Goal: Task Accomplishment & Management: Manage account settings

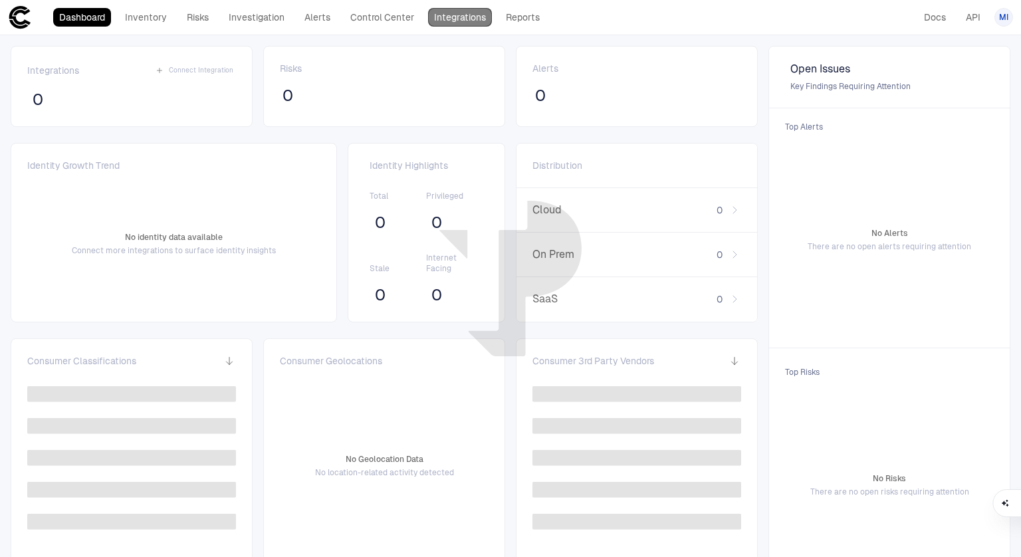
click at [451, 19] on link "Integrations" at bounding box center [460, 17] width 64 height 19
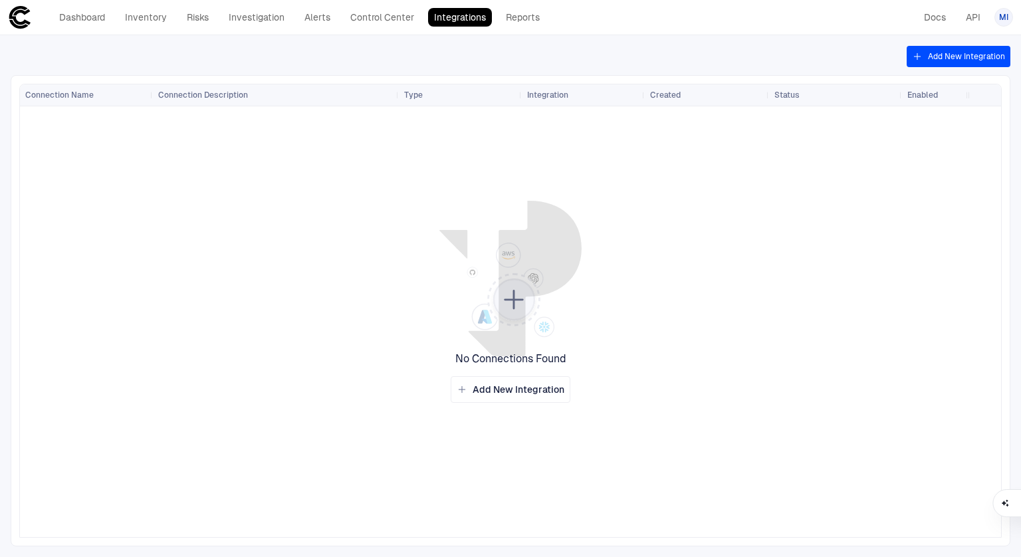
click at [971, 60] on button "Add New Integration" at bounding box center [959, 56] width 104 height 21
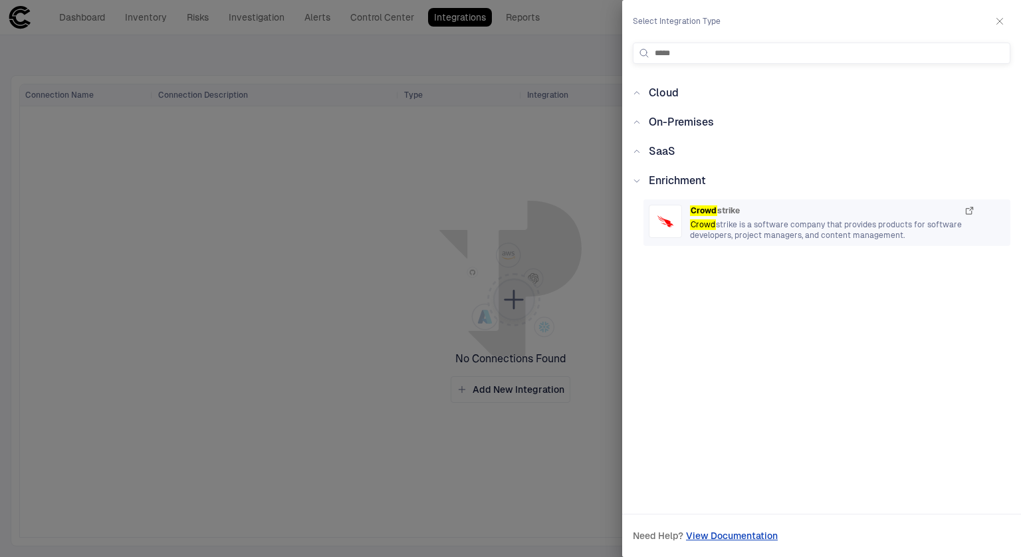
type input "*****"
click at [741, 215] on div "Crowd strike" at bounding box center [832, 211] width 285 height 12
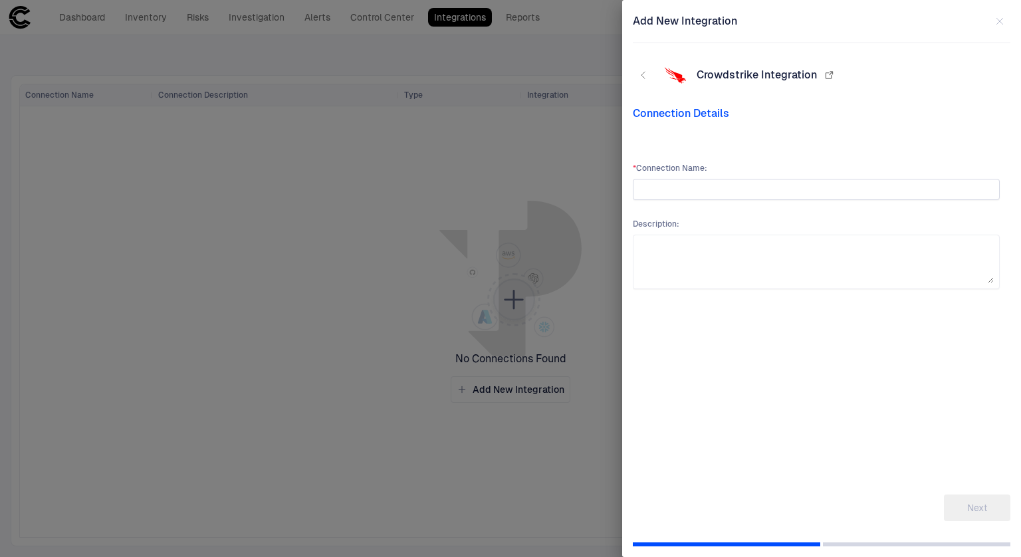
click at [707, 193] on input "text" at bounding box center [816, 190] width 355 height 20
type input "**********"
click at [973, 508] on button "Next" at bounding box center [977, 508] width 66 height 27
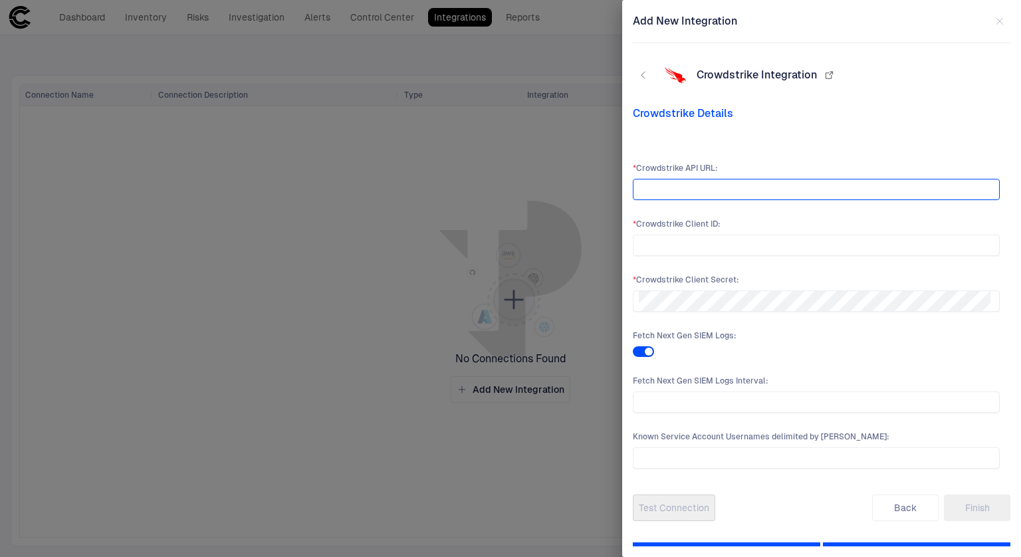
paste input "**********"
type input "**********"
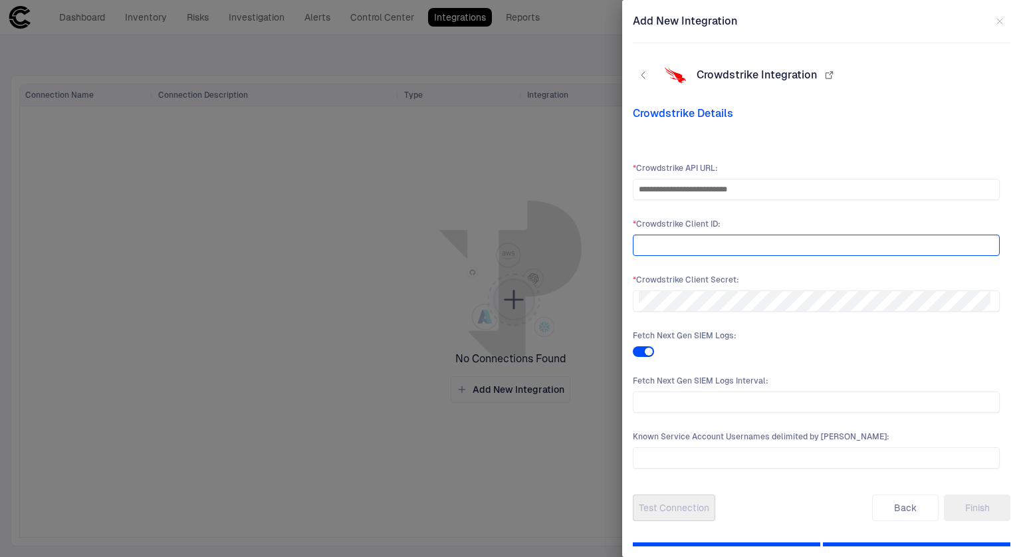
click at [681, 240] on input "text" at bounding box center [816, 245] width 355 height 20
paste input "**********"
type input "**********"
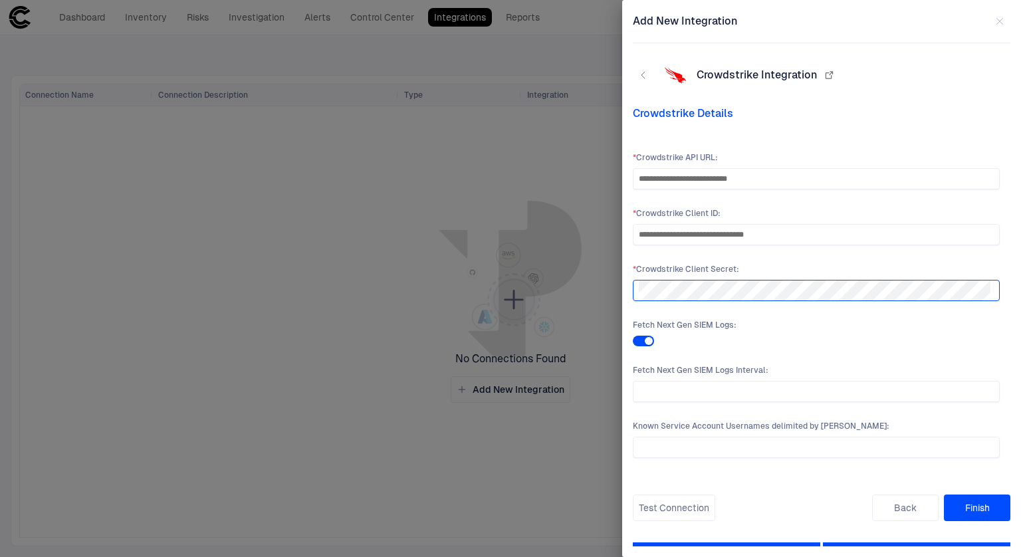
scroll to position [16, 0]
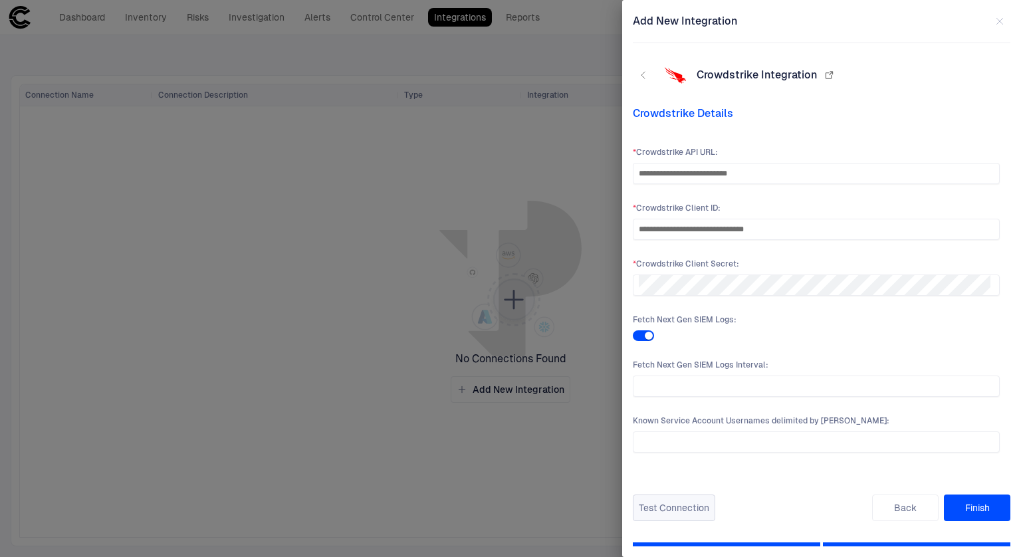
click at [684, 505] on button "Test Connection" at bounding box center [674, 508] width 82 height 27
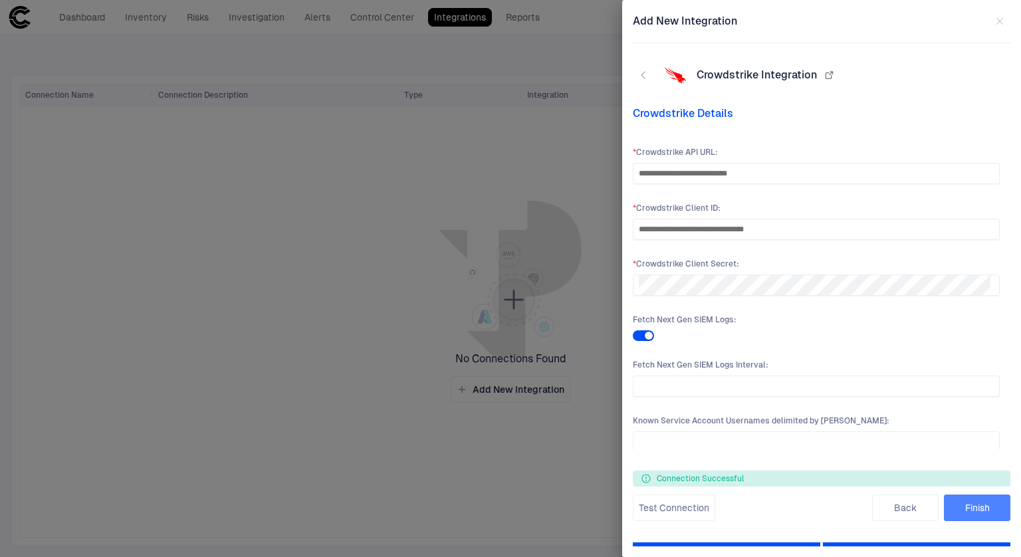
click at [976, 501] on button "Finish" at bounding box center [977, 508] width 66 height 27
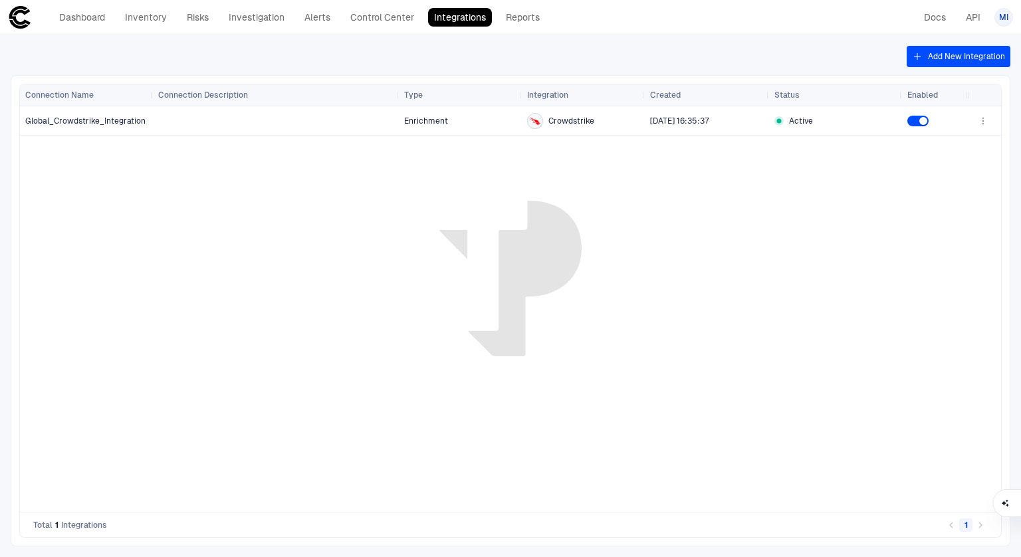
click at [968, 57] on button "Add New Integration" at bounding box center [959, 56] width 104 height 21
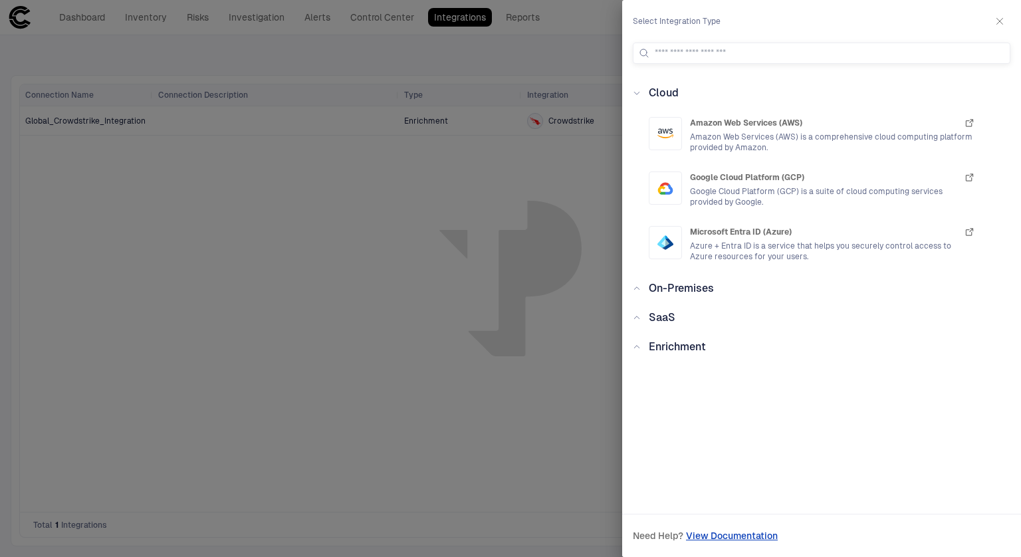
click at [632, 313] on div "Cloud Amazon Web Services (AWS) Amazon Web Services (AWS) is a comprehensive cl…" at bounding box center [821, 285] width 399 height 400
click at [636, 321] on icon at bounding box center [637, 318] width 8 height 8
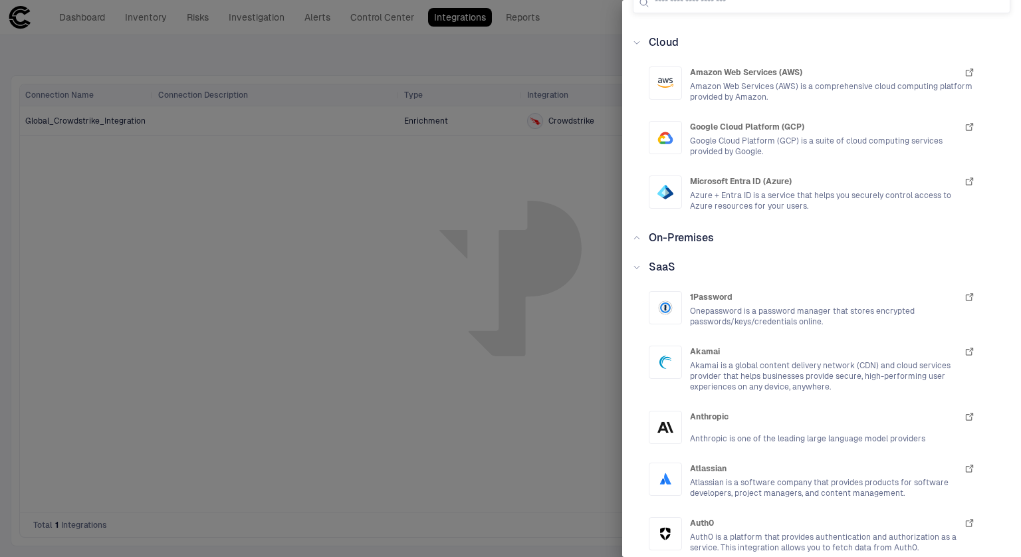
scroll to position [0, 0]
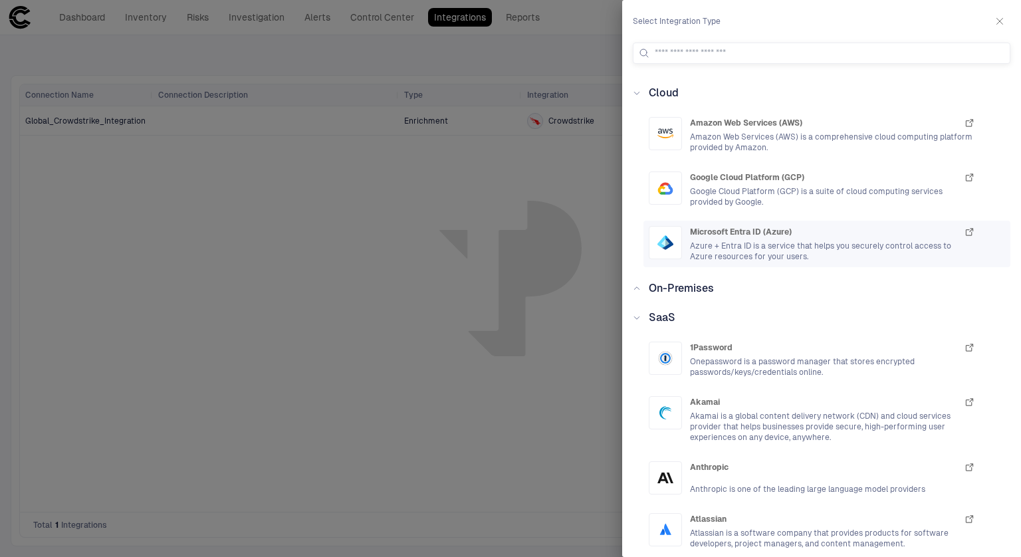
click at [767, 241] on span "Azure + Entra ID is a service that helps you securely control access to Azure r…" at bounding box center [832, 251] width 285 height 21
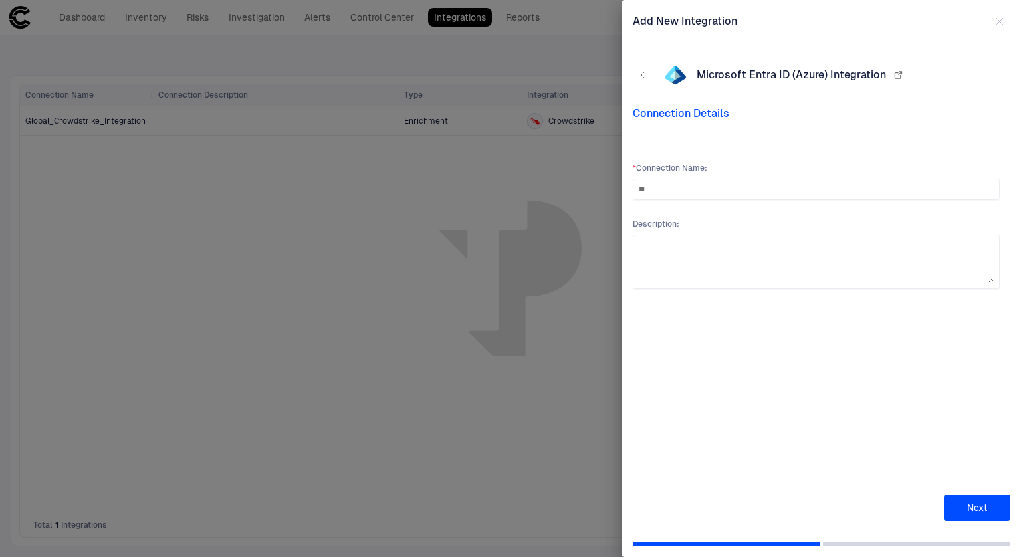
type input "*"
type input "**********"
click at [988, 509] on button "Next" at bounding box center [977, 508] width 66 height 27
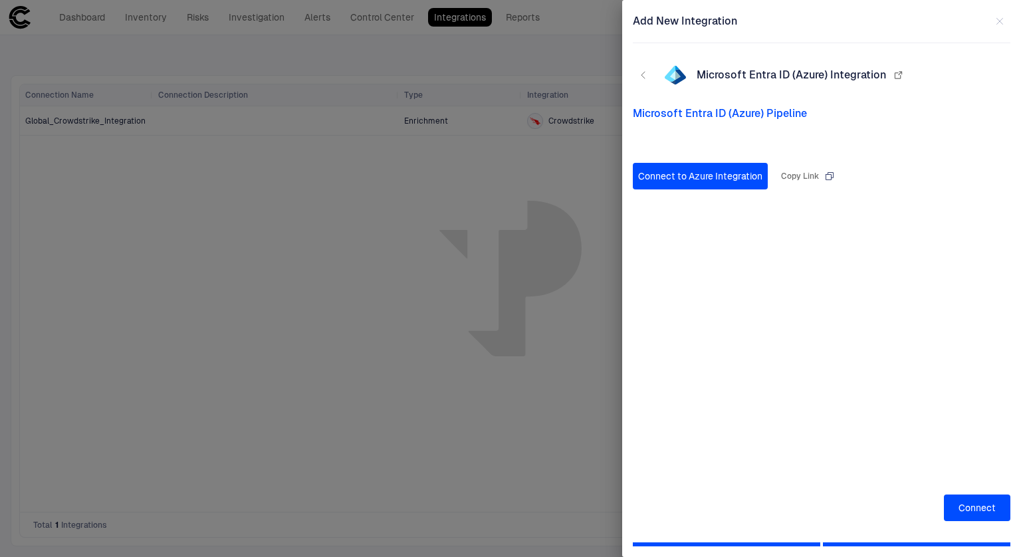
click at [708, 178] on button "Connect to Azure Integration" at bounding box center [700, 176] width 135 height 27
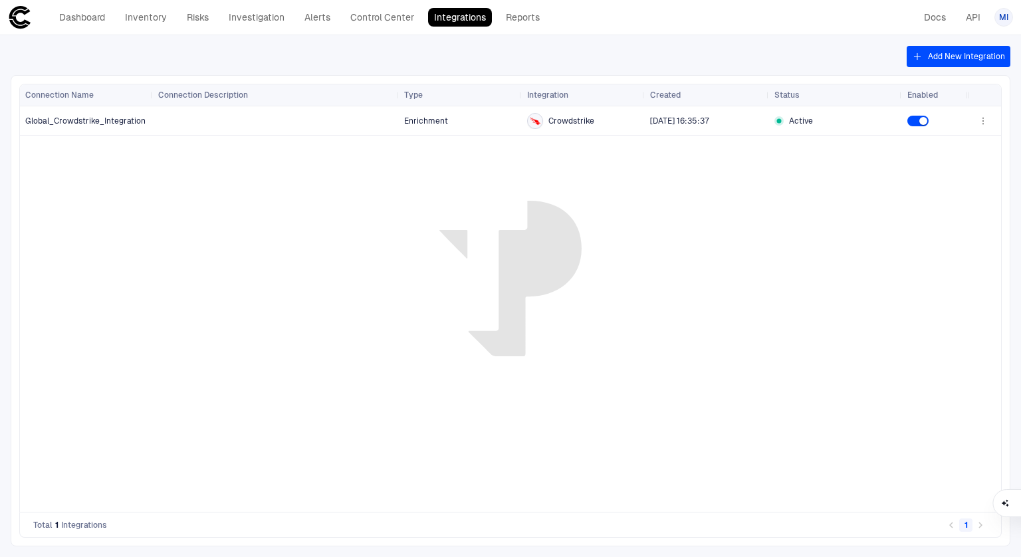
click at [9, 19] on icon at bounding box center [20, 17] width 24 height 24
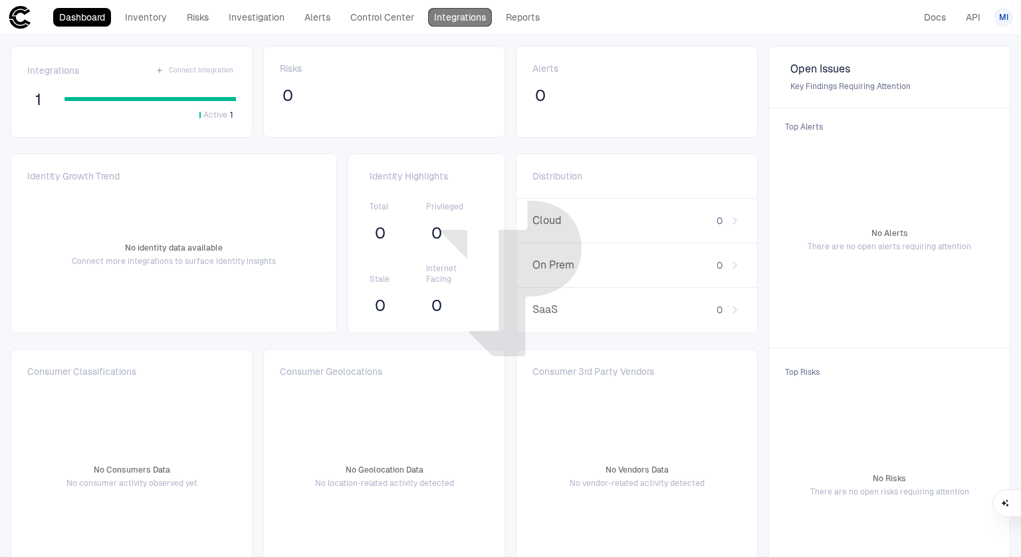
click at [442, 18] on link "Integrations" at bounding box center [460, 17] width 64 height 19
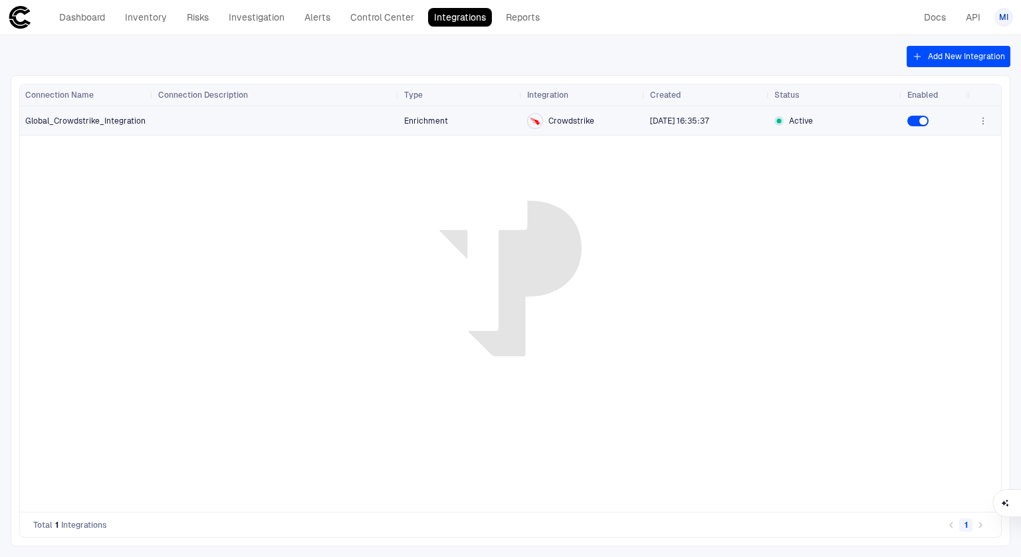
click at [983, 124] on icon "button" at bounding box center [983, 124] width 1 height 1
click at [708, 205] on div at bounding box center [510, 278] width 1021 height 557
click at [374, 17] on link "Control Center" at bounding box center [382, 17] width 76 height 19
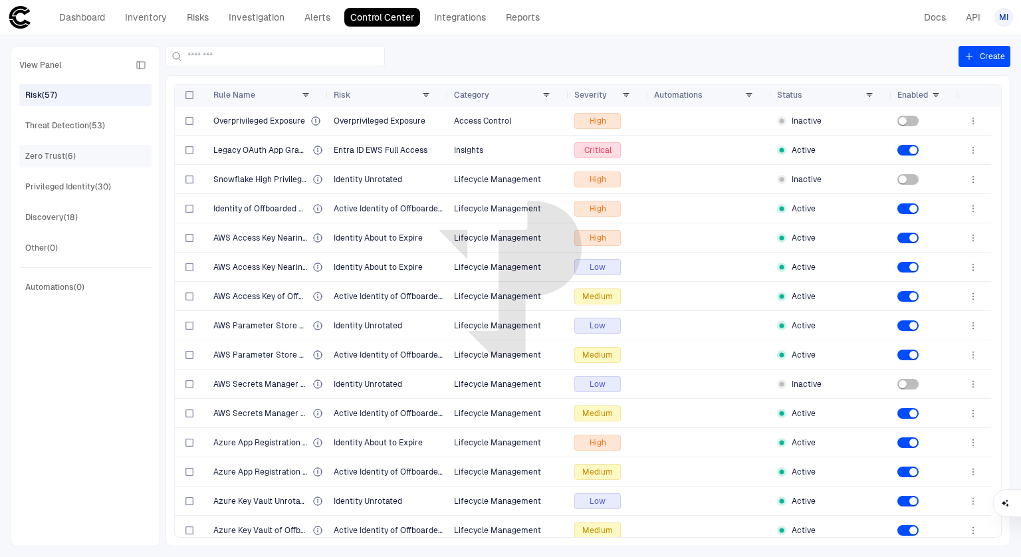
click at [61, 157] on div "Zero Trust (6)" at bounding box center [50, 156] width 51 height 12
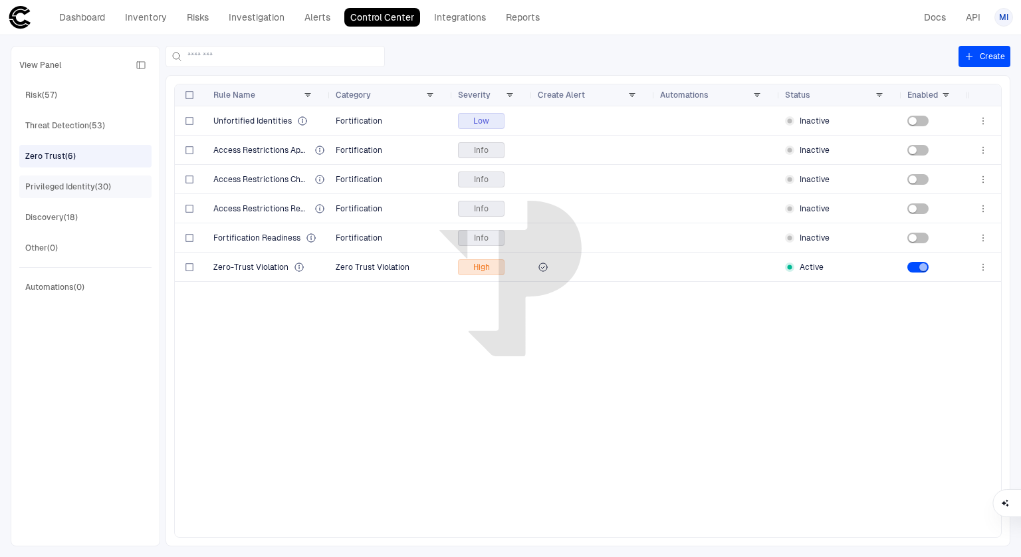
click at [70, 186] on div "Privileged Identity (30)" at bounding box center [68, 187] width 86 height 12
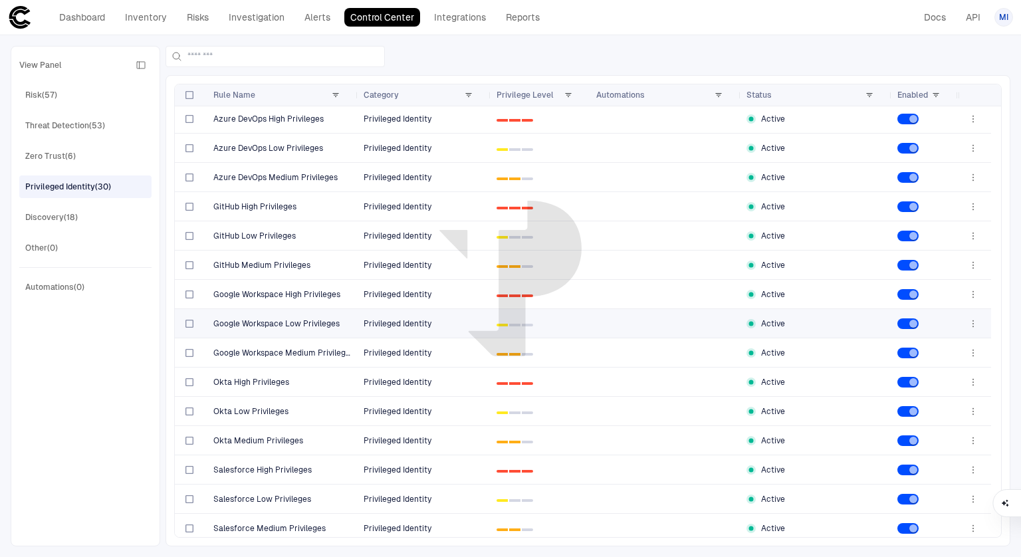
scroll to position [445, 0]
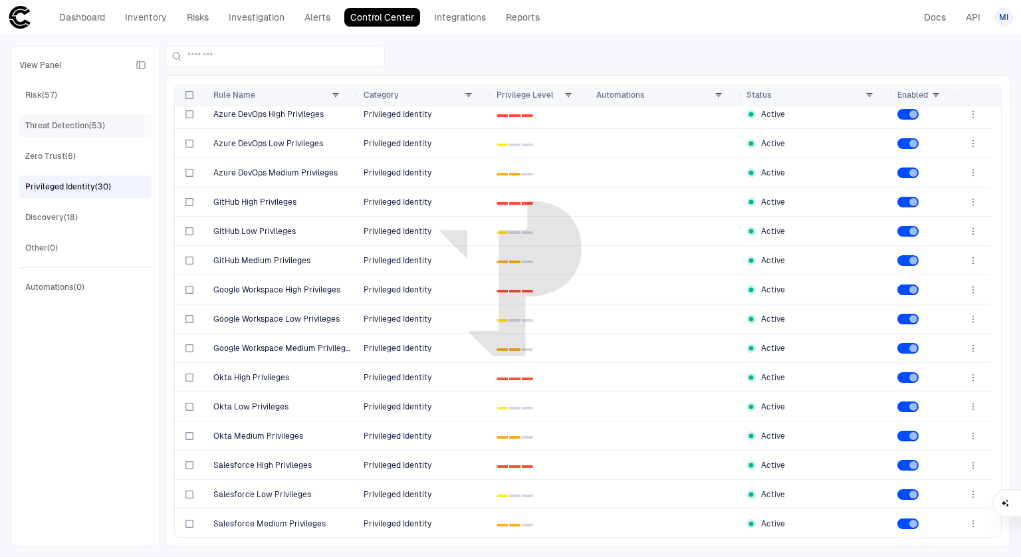
click at [75, 127] on div "Threat Detection (53)" at bounding box center [65, 126] width 80 height 12
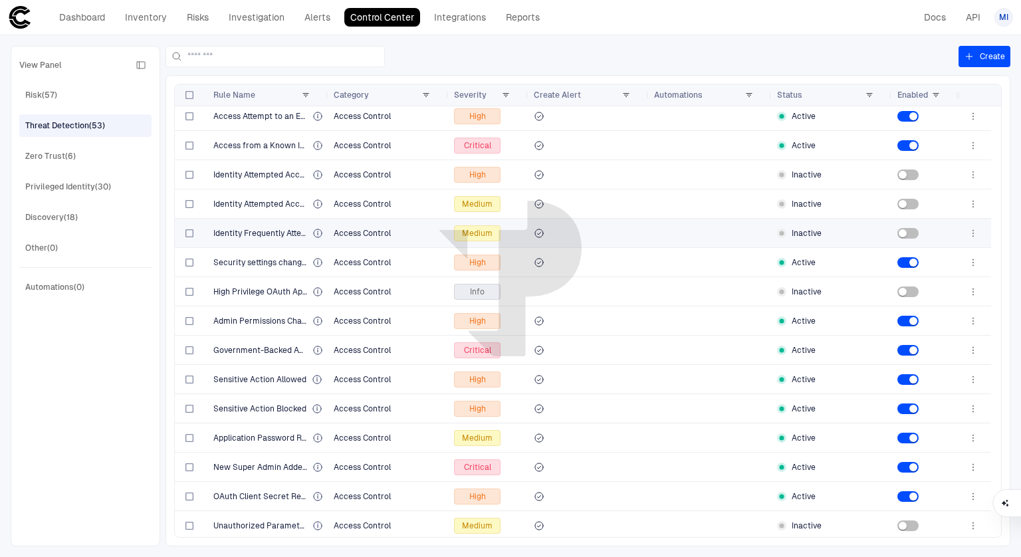
scroll to position [0, 0]
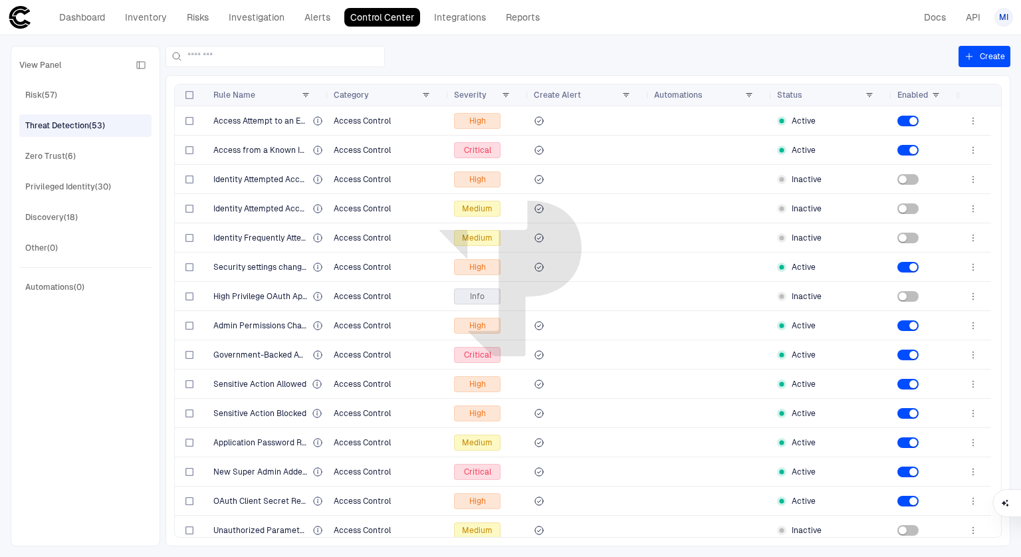
click at [66, 31] on header "Dashboard Inventory Risks Investigation Alerts Control Center Integrations Repo…" at bounding box center [510, 17] width 1021 height 35
click at [80, 14] on link "Dashboard" at bounding box center [82, 17] width 58 height 19
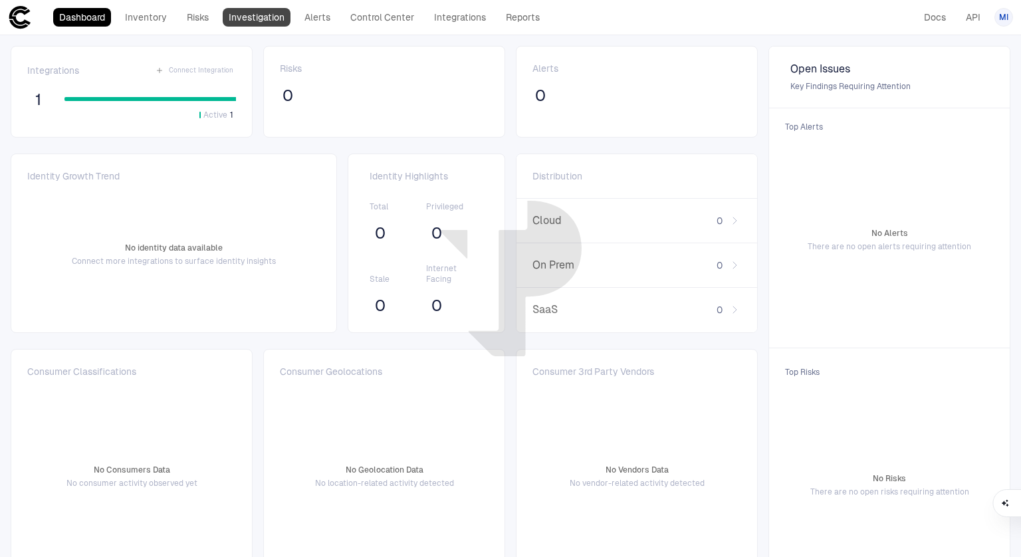
click at [247, 17] on link "Investigation" at bounding box center [257, 17] width 68 height 19
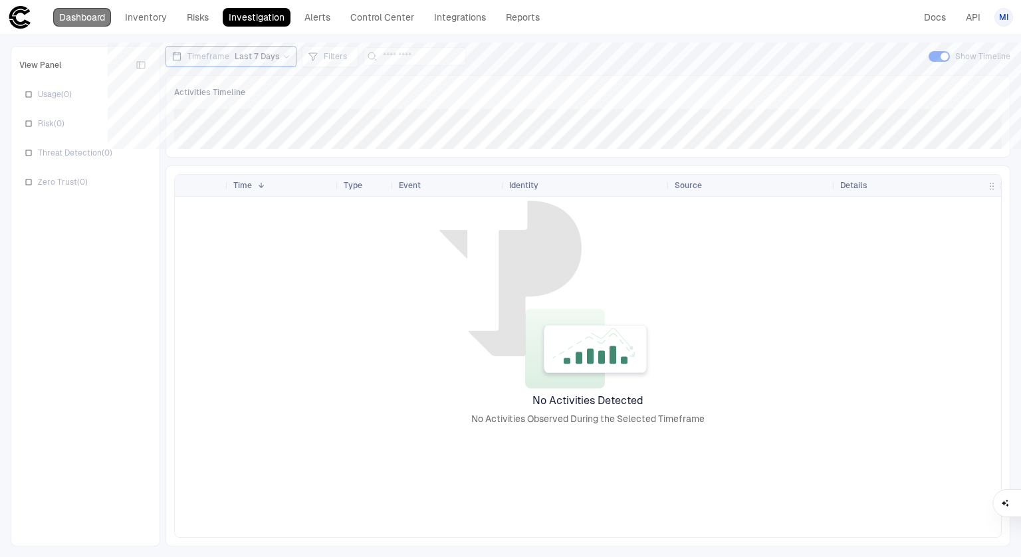
click at [92, 18] on link "Dashboard" at bounding box center [82, 17] width 58 height 19
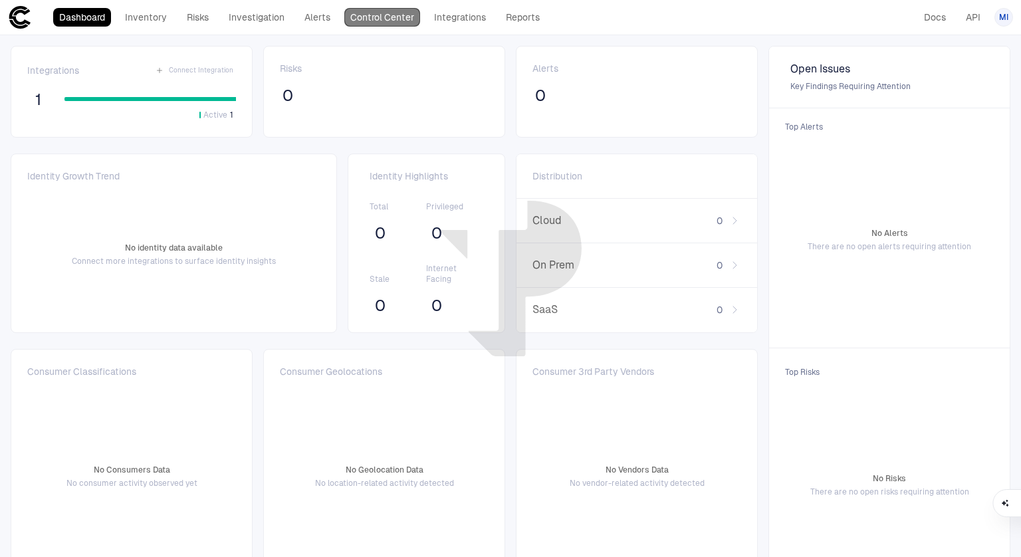
click at [377, 12] on link "Control Center" at bounding box center [382, 17] width 76 height 19
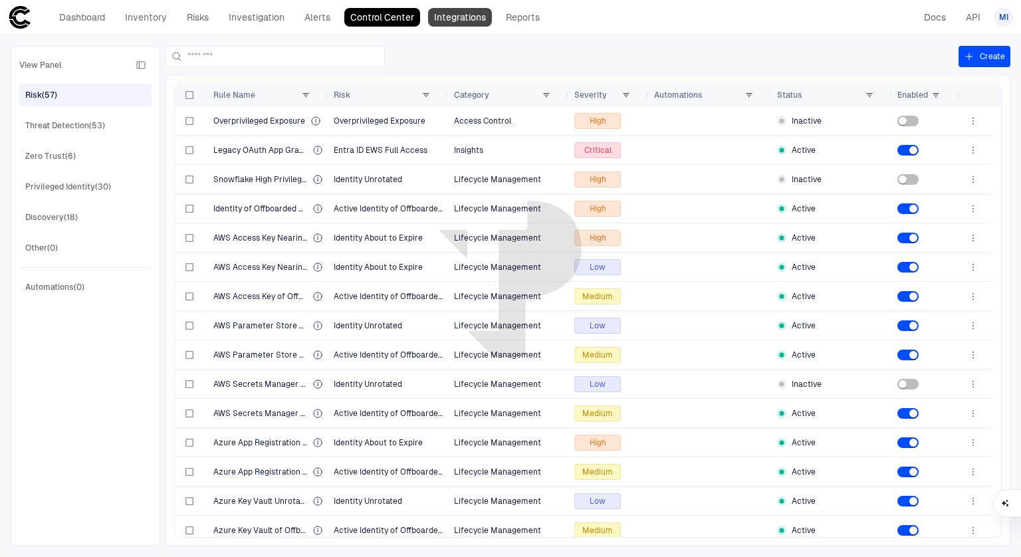
click at [475, 18] on link "Integrations" at bounding box center [460, 17] width 64 height 19
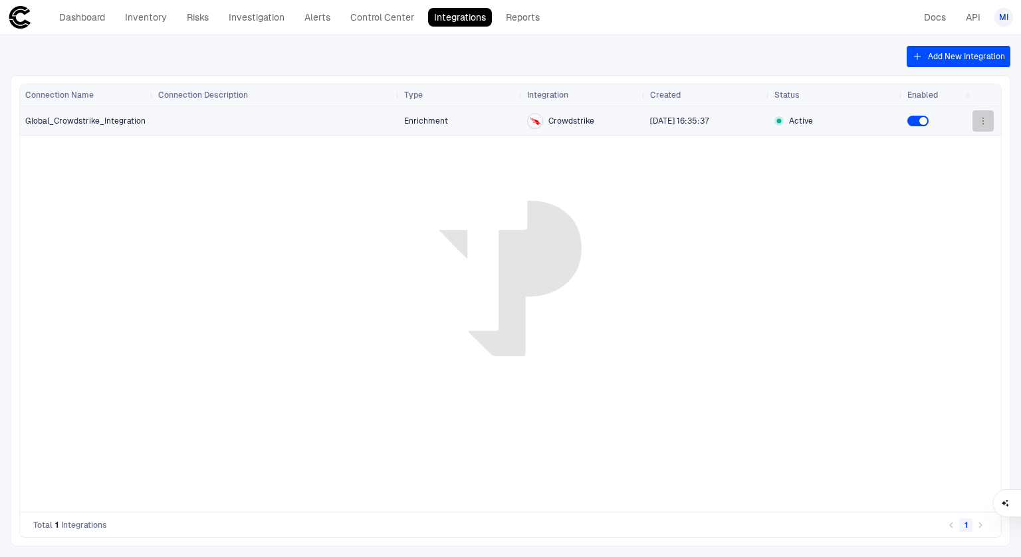
click at [983, 122] on icon "button" at bounding box center [983, 121] width 11 height 11
click at [983, 122] on div at bounding box center [510, 278] width 1021 height 557
click at [1004, 25] on div "MI" at bounding box center [1004, 17] width 19 height 19
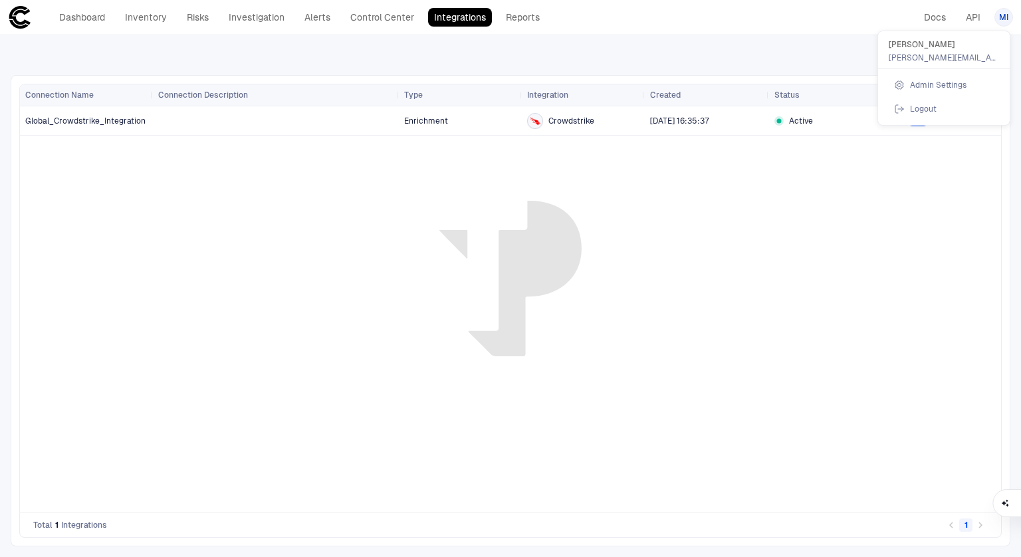
click at [939, 67] on ul "[PERSON_NAME] [PERSON_NAME][EMAIL_ADDRESS][PERSON_NAME][DOMAIN_NAME] Admin Sett…" at bounding box center [944, 78] width 132 height 94
click at [937, 92] on li "Admin Settings" at bounding box center [944, 84] width 121 height 21
click at [937, 91] on li "Admin Settings" at bounding box center [944, 84] width 121 height 21
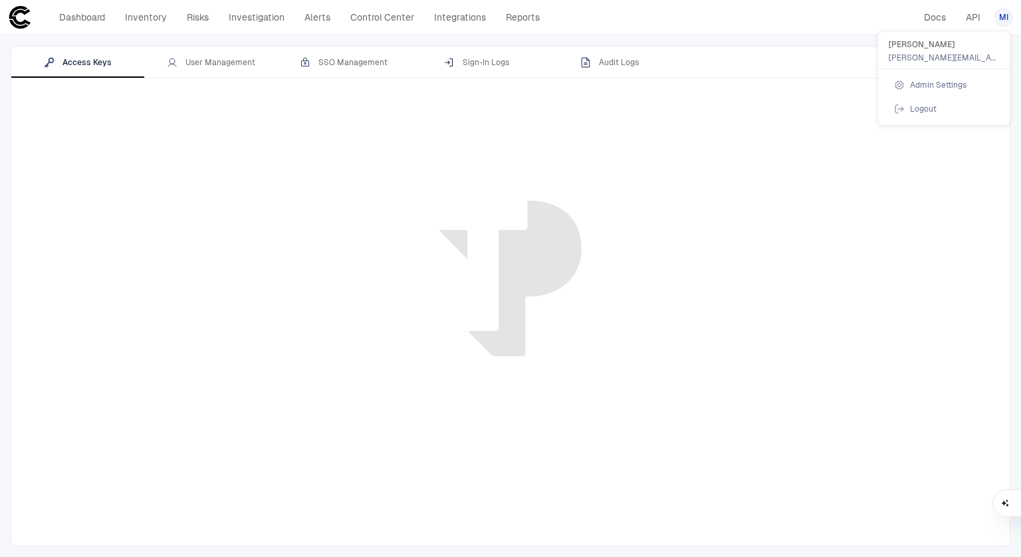
click at [229, 117] on div at bounding box center [510, 278] width 1021 height 557
click at [223, 63] on div "User Management" at bounding box center [211, 62] width 88 height 11
